Goal: Find specific page/section: Find specific page/section

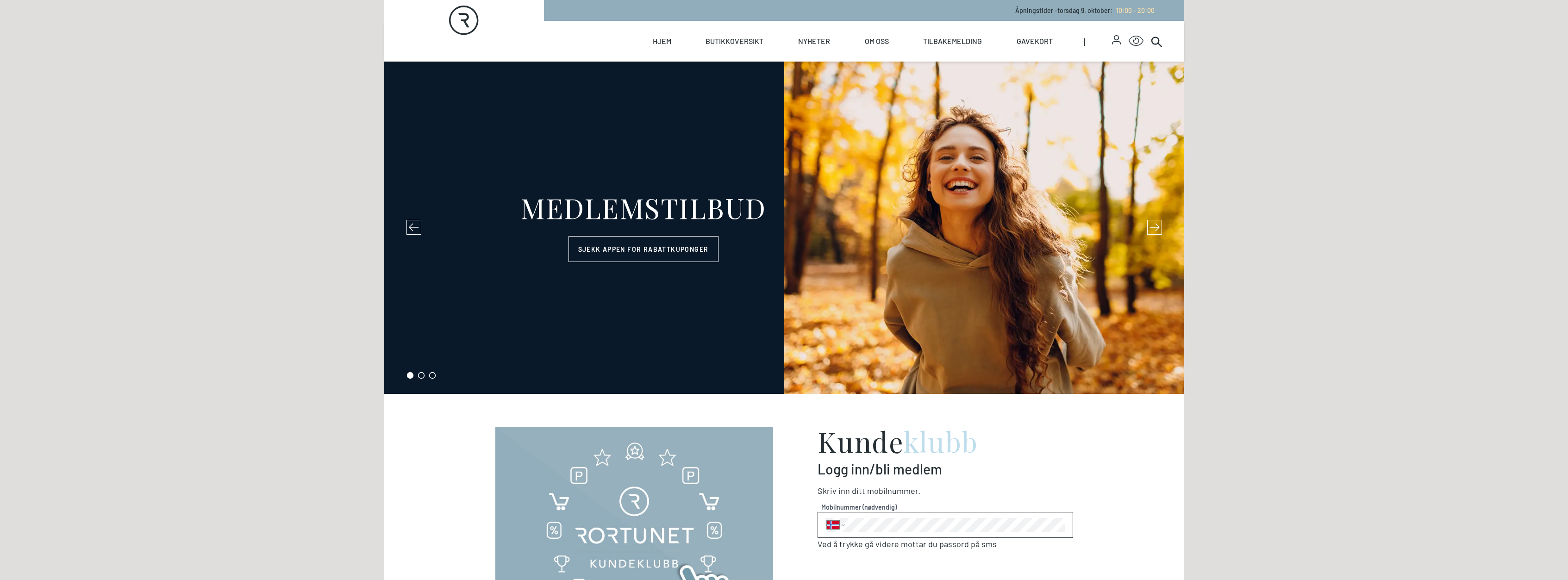
select select "NO"
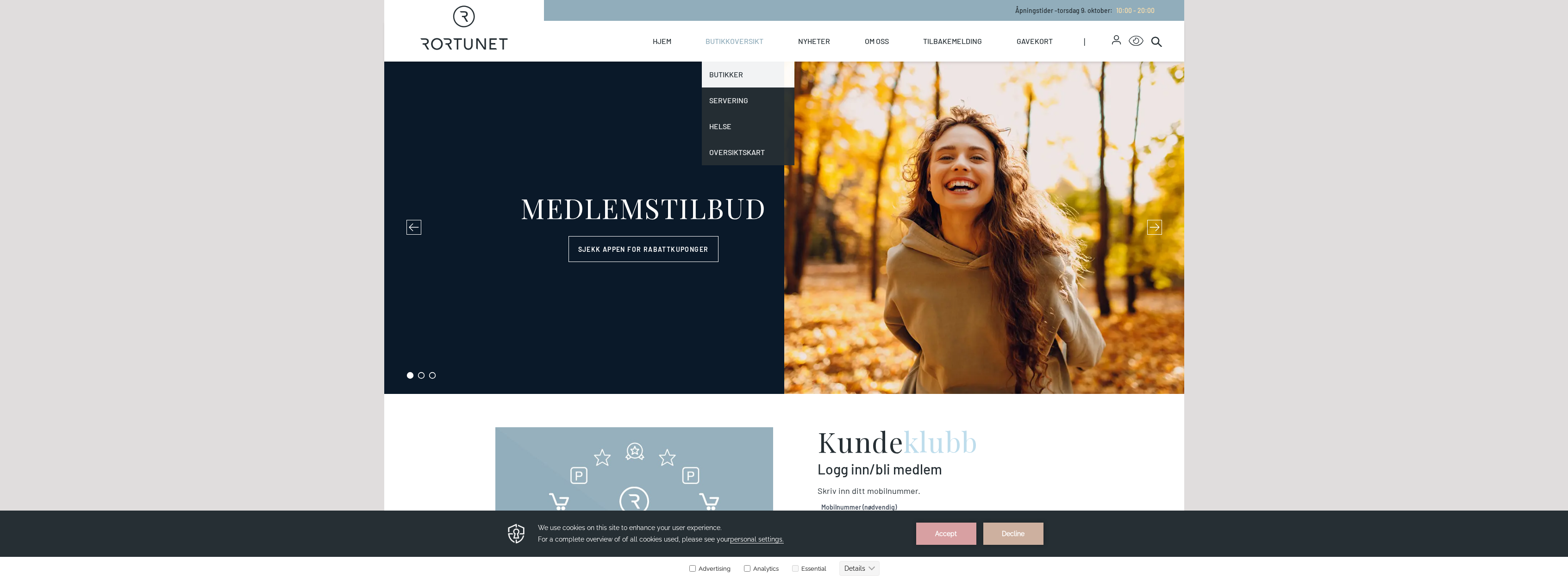
click at [733, 81] on link "Butikker" at bounding box center [748, 74] width 93 height 26
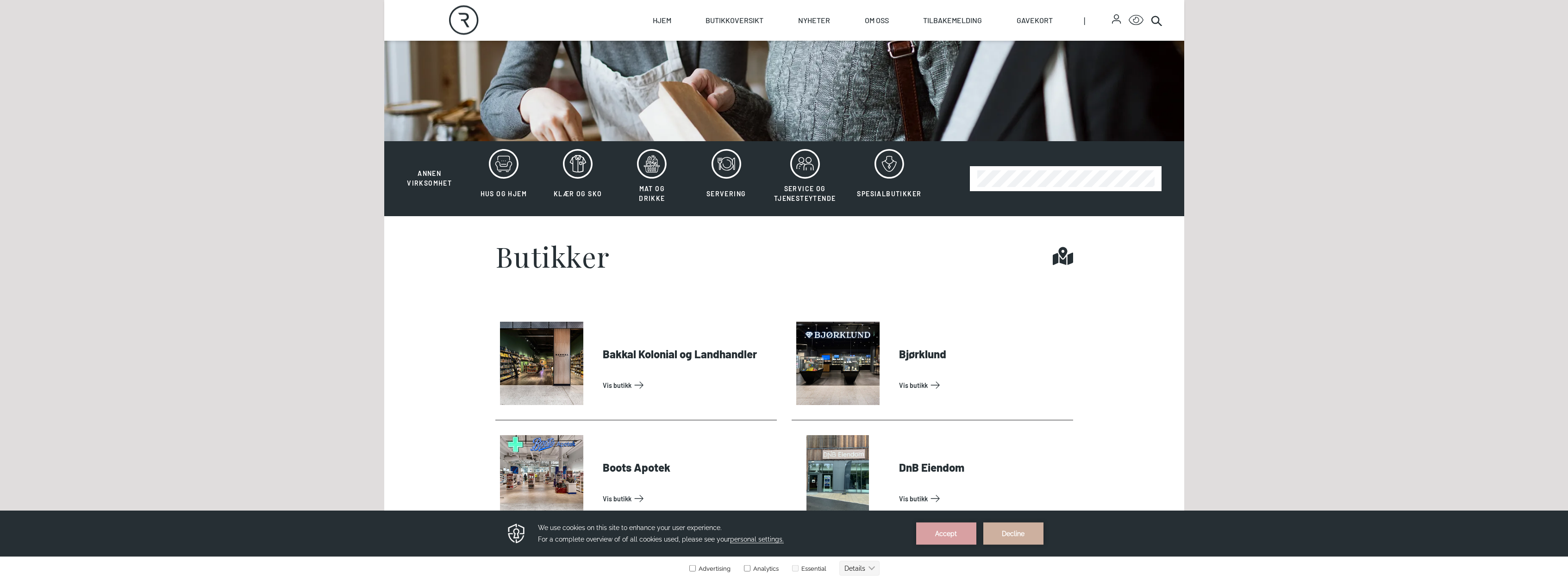
scroll to position [245, 0]
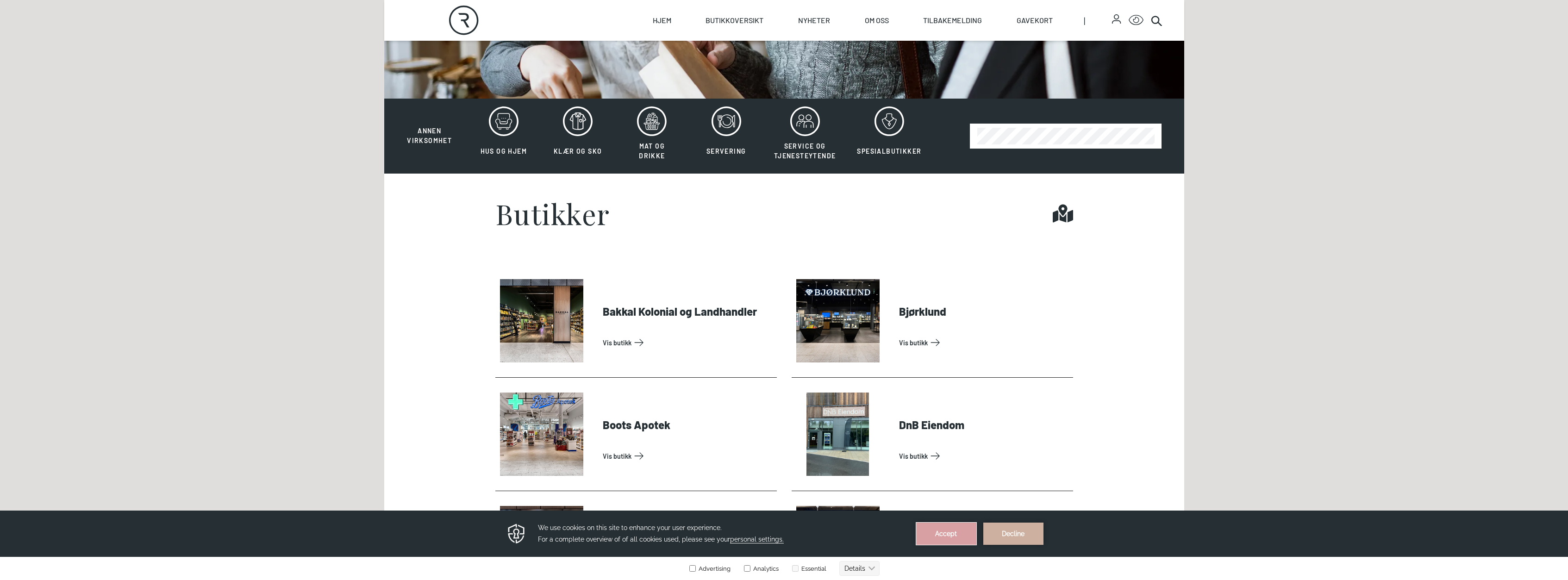
drag, startPoint x: 950, startPoint y: 531, endPoint x: 909, endPoint y: 990, distance: 460.8
click at [950, 531] on button "Accept" at bounding box center [946, 534] width 60 height 23
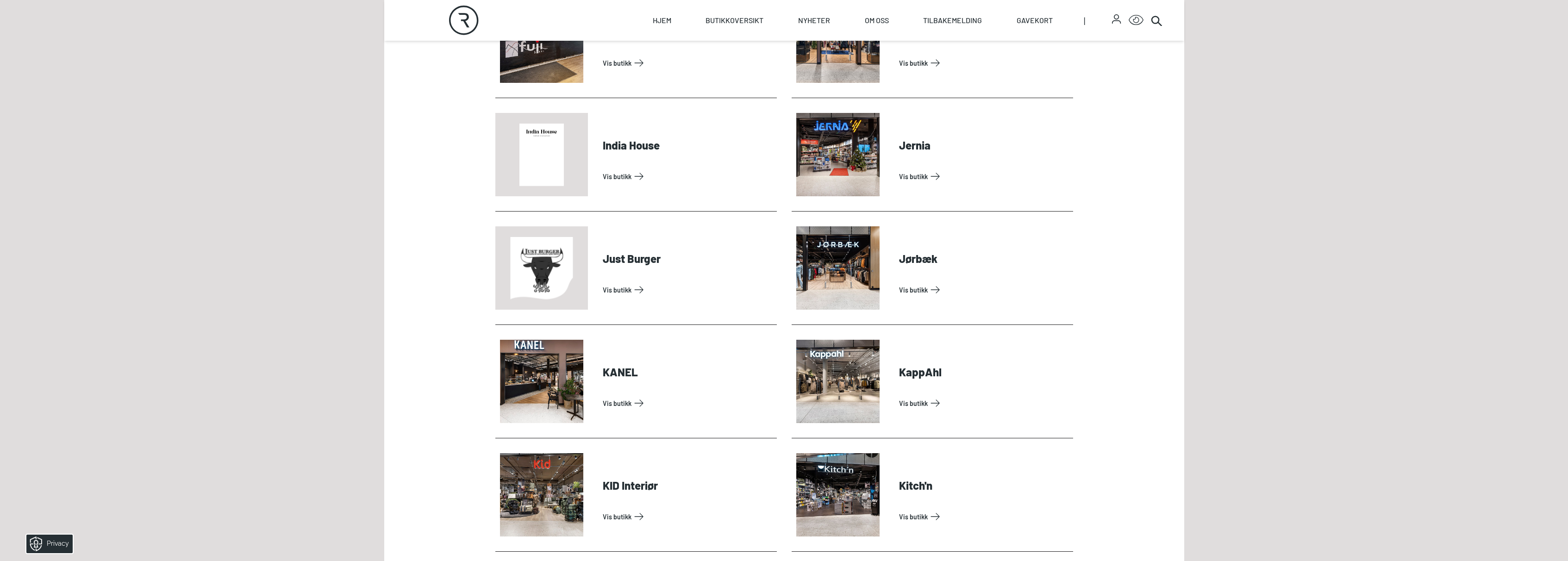
scroll to position [1749, 0]
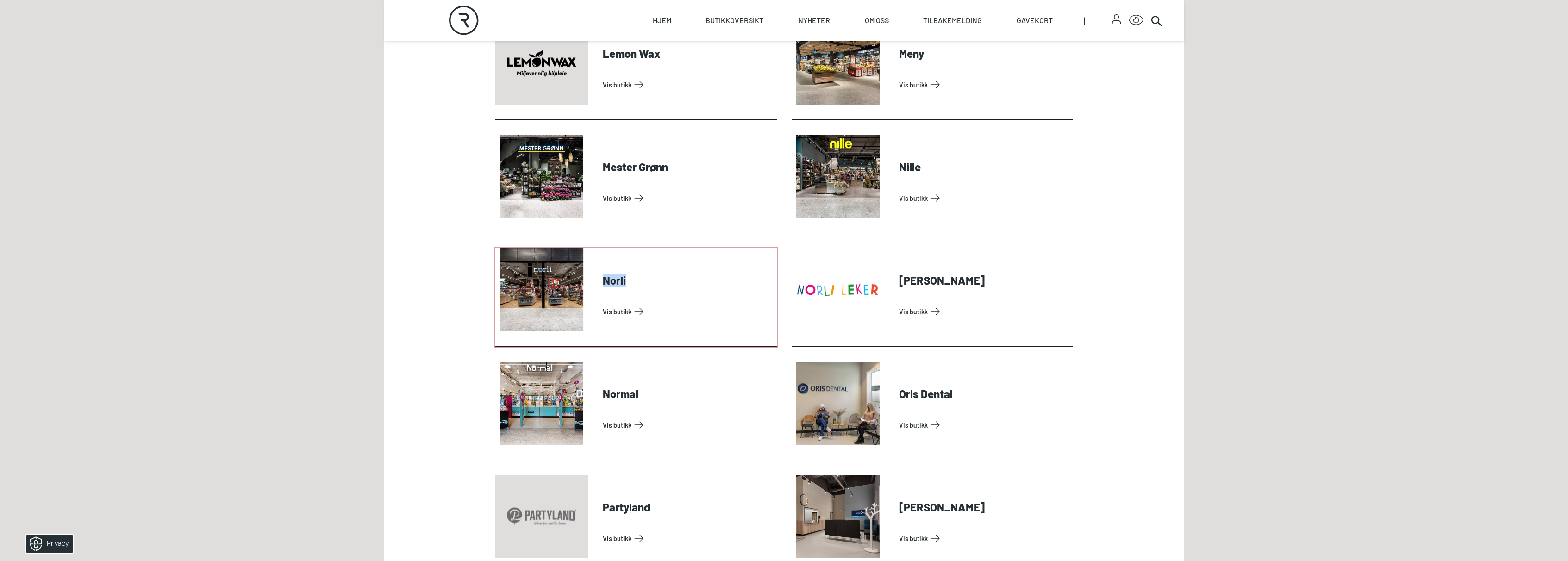
click at [608, 304] on link "Vis butikk" at bounding box center [688, 312] width 170 height 15
